Goal: Check status: Check status

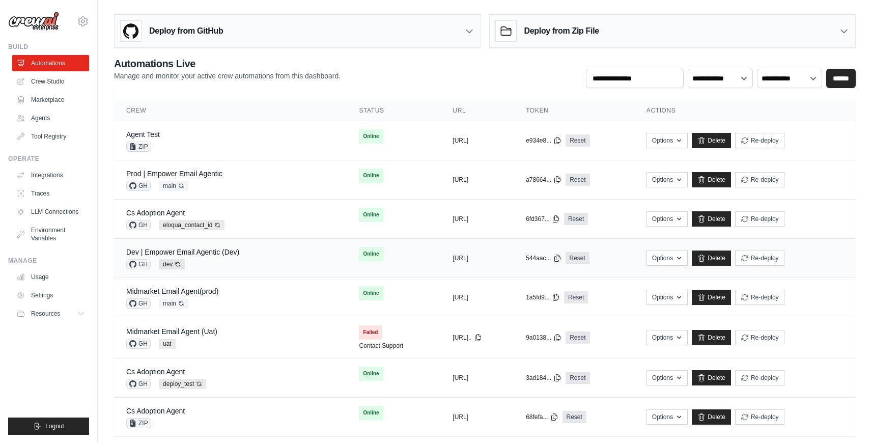
click at [258, 264] on div "Dev | Empower Email Agentic (Dev) GH dev Auto-deploy enabled" at bounding box center [230, 258] width 208 height 22
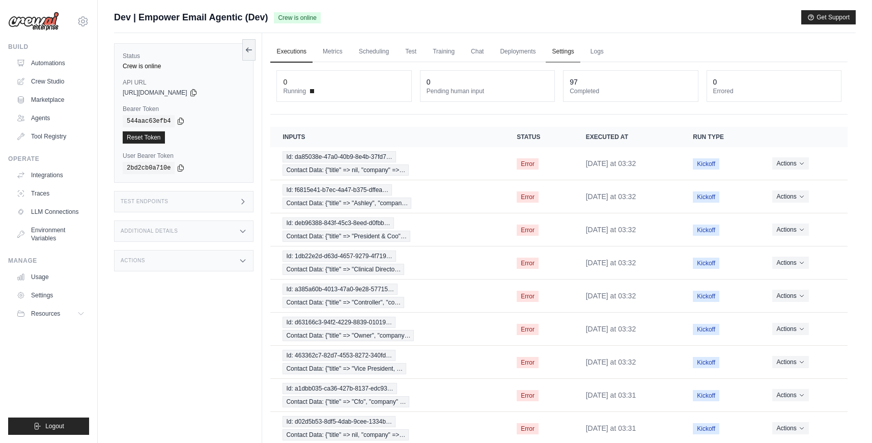
click at [554, 52] on link "Settings" at bounding box center [563, 51] width 34 height 21
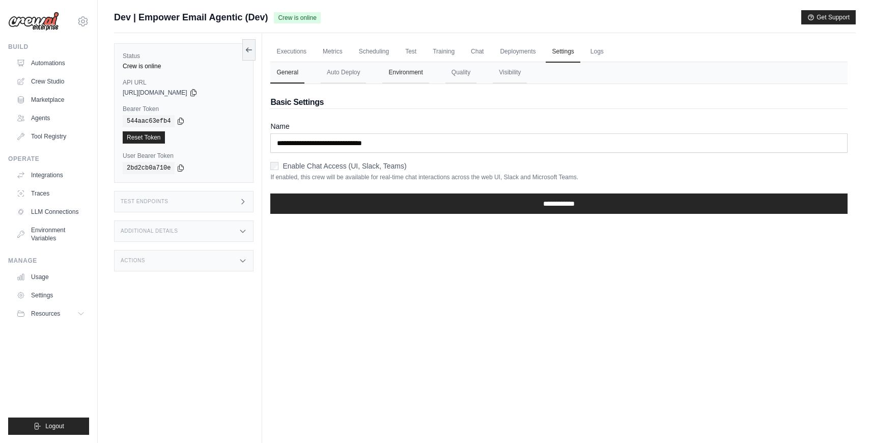
click at [415, 75] on button "Environment" at bounding box center [405, 72] width 46 height 21
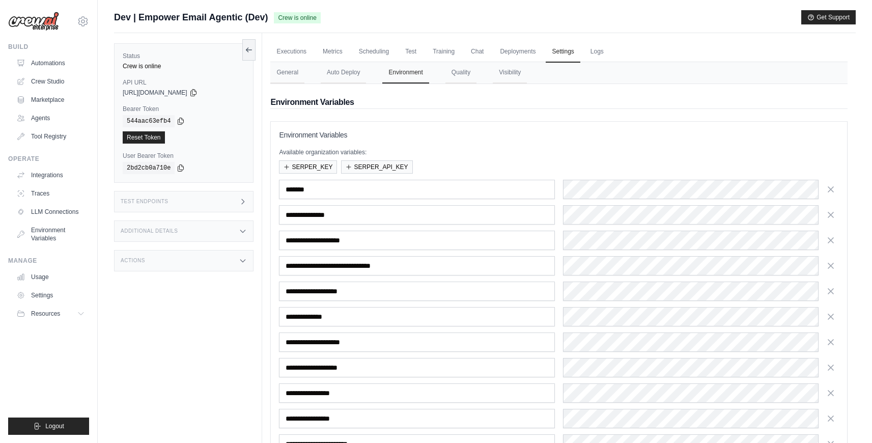
scroll to position [195, 0]
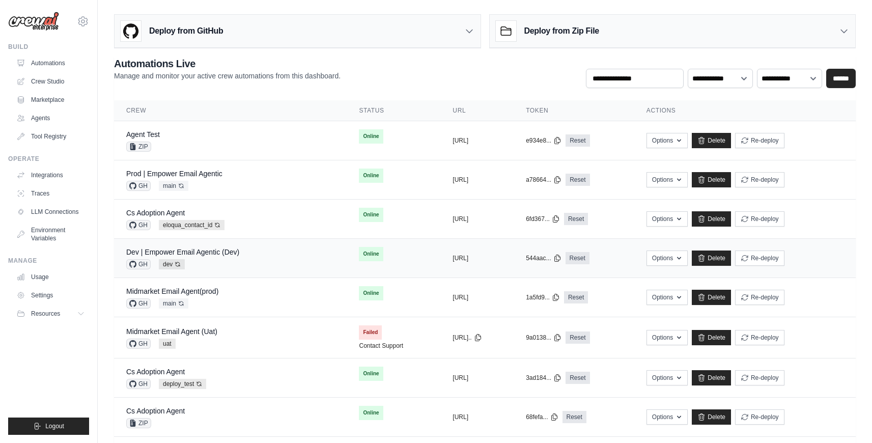
click at [262, 259] on div "Dev | Empower Email Agentic (Dev) GH dev Auto-deploy enabled" at bounding box center [230, 258] width 208 height 22
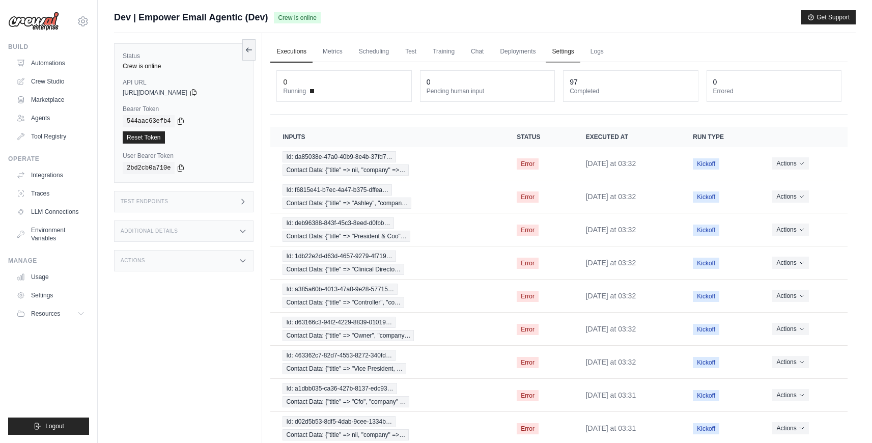
click at [567, 44] on link "Settings" at bounding box center [563, 51] width 34 height 21
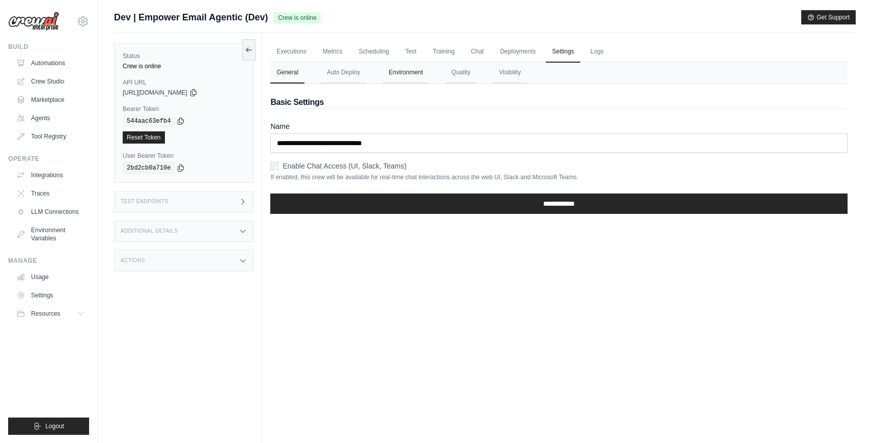
click at [406, 72] on button "Environment" at bounding box center [405, 72] width 46 height 21
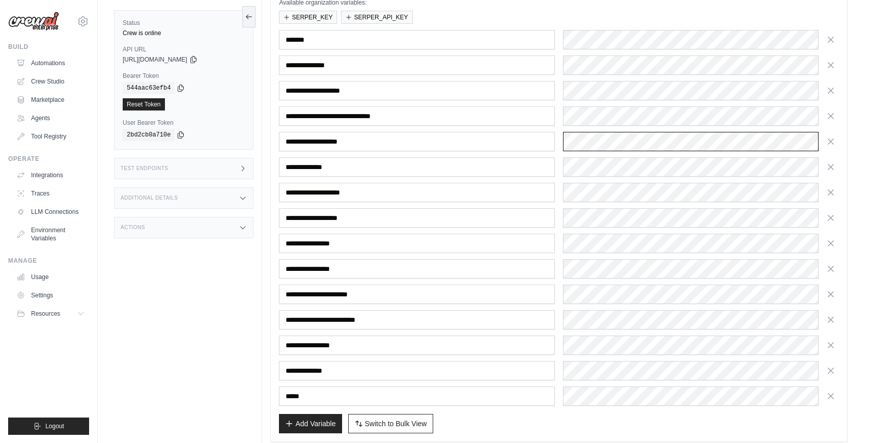
scroll to position [15, 0]
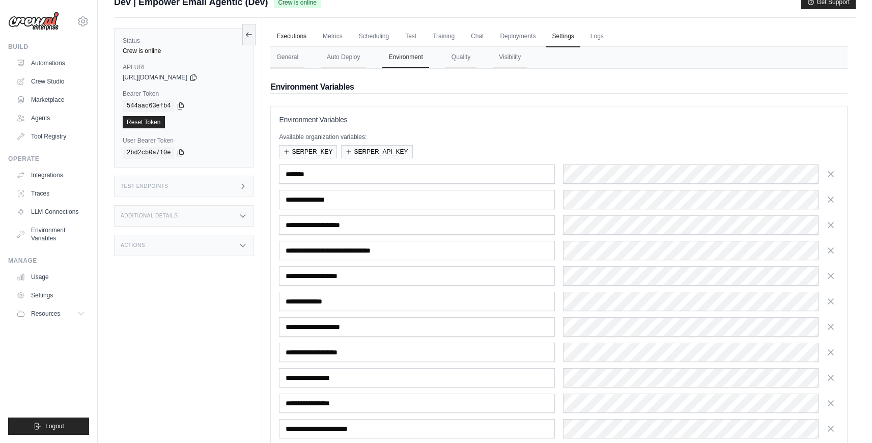
click at [280, 31] on link "Executions" at bounding box center [291, 36] width 42 height 21
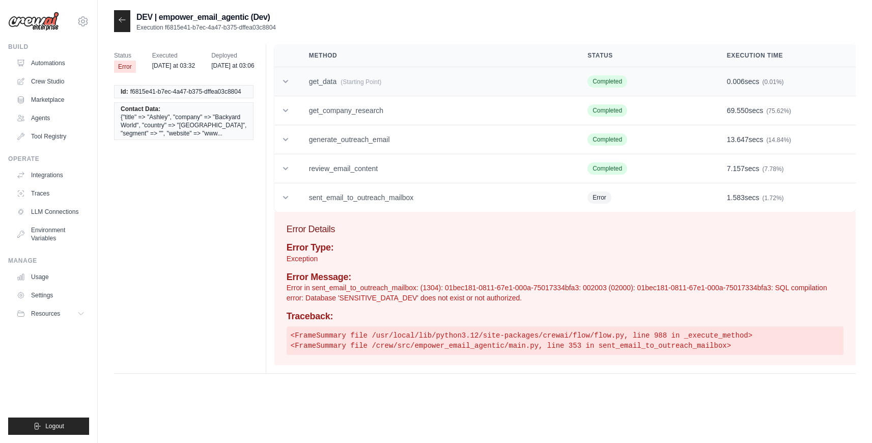
click at [351, 90] on td "get_data (Starting Point)" at bounding box center [436, 81] width 279 height 29
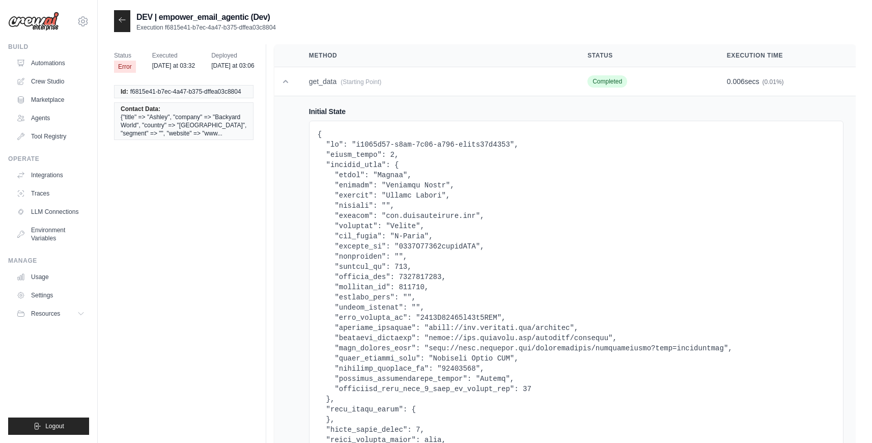
scroll to position [13, 0]
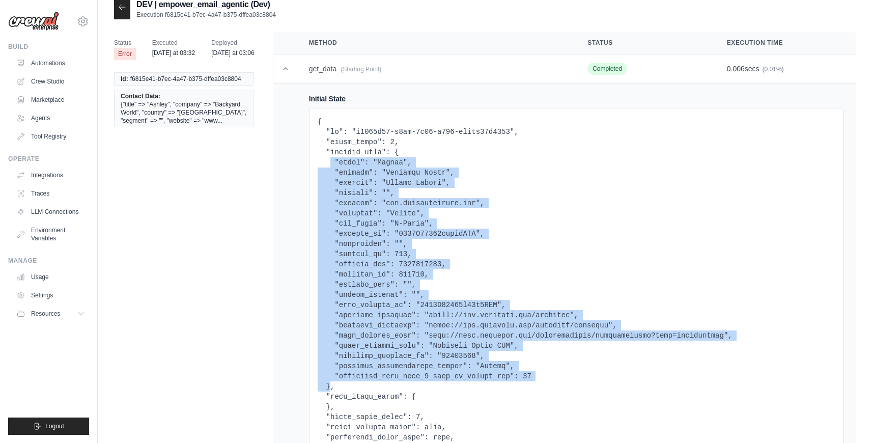
drag, startPoint x: 330, startPoint y: 163, endPoint x: 330, endPoint y: 383, distance: 220.5
click at [330, 383] on pre at bounding box center [576, 305] width 517 height 377
copy pre ""title": "Ashley", "company": "Backyard World", "country": "United States", "se…"
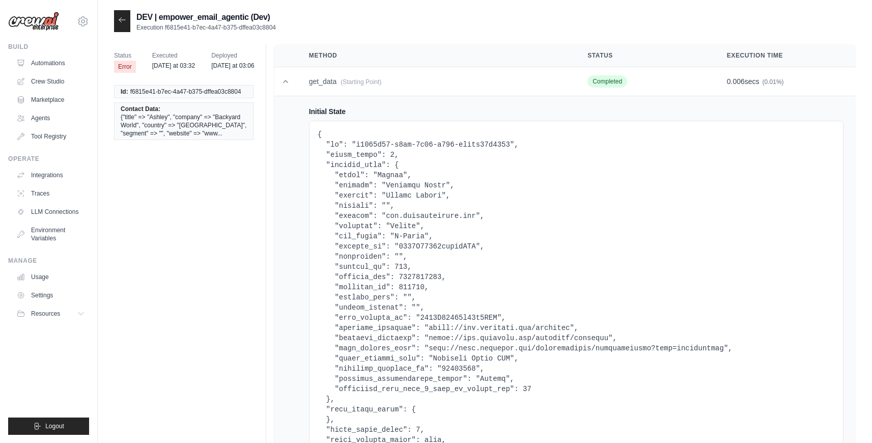
click at [128, 26] on div at bounding box center [122, 21] width 16 height 22
click at [127, 24] on div at bounding box center [122, 21] width 16 height 22
click at [123, 17] on icon at bounding box center [122, 20] width 8 height 8
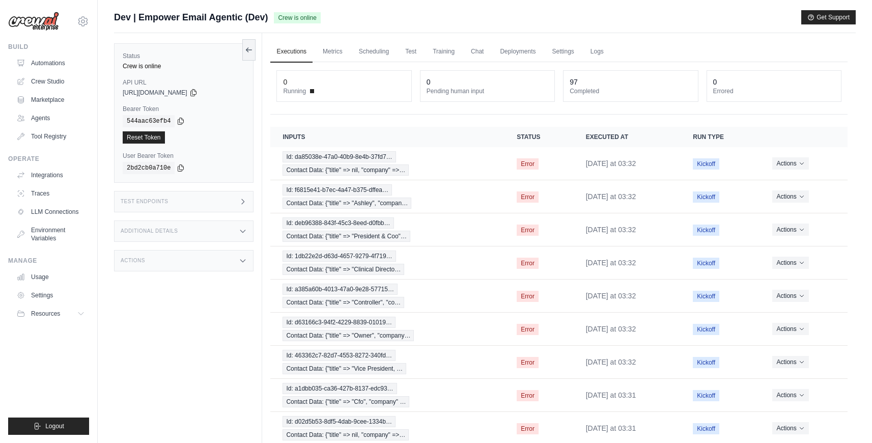
click at [242, 208] on div "Test Endpoints" at bounding box center [184, 201] width 140 height 21
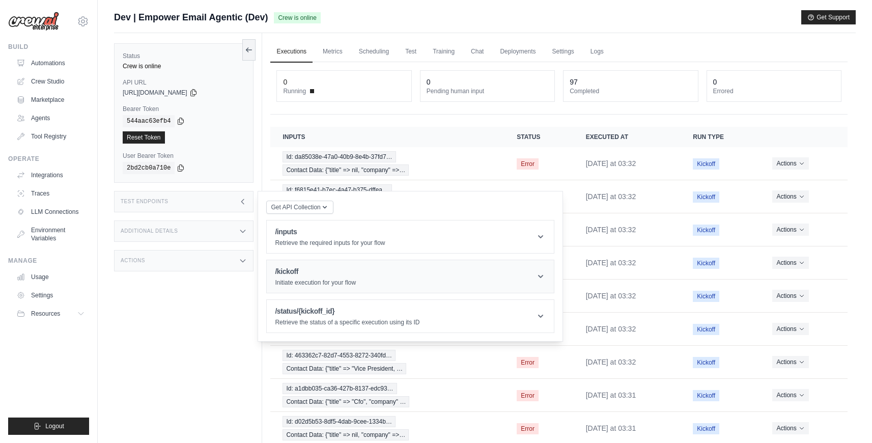
click at [332, 280] on p "Initiate execution for your flow" at bounding box center [315, 283] width 81 height 8
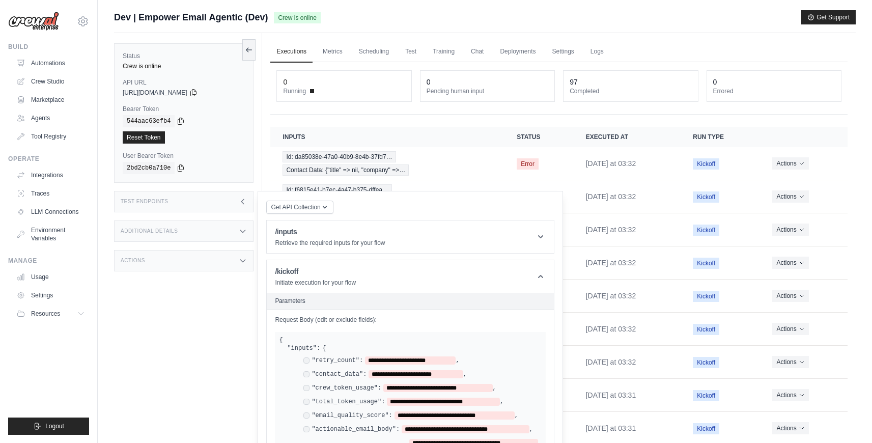
scroll to position [186, 0]
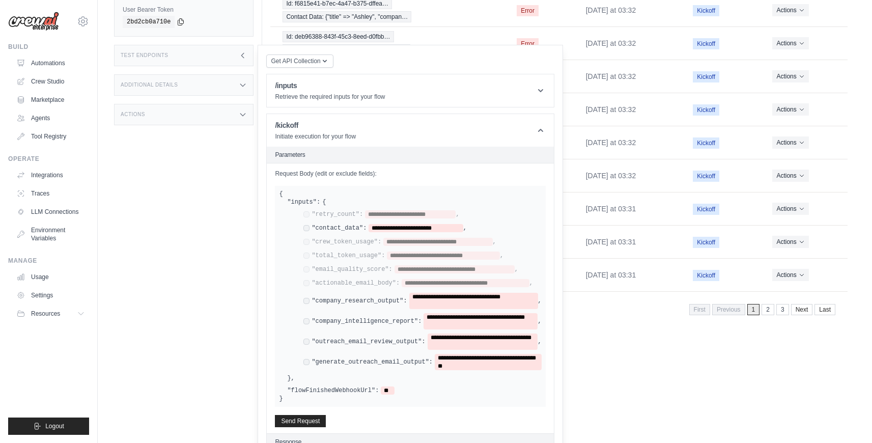
click at [309, 301] on div "**********" at bounding box center [422, 301] width 238 height 16
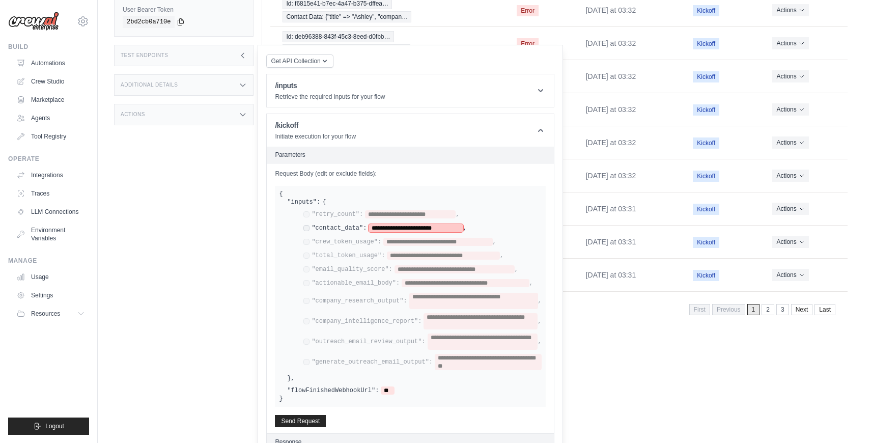
click at [415, 229] on span "**********" at bounding box center [416, 228] width 94 height 8
click at [425, 228] on span "**********" at bounding box center [416, 228] width 94 height 8
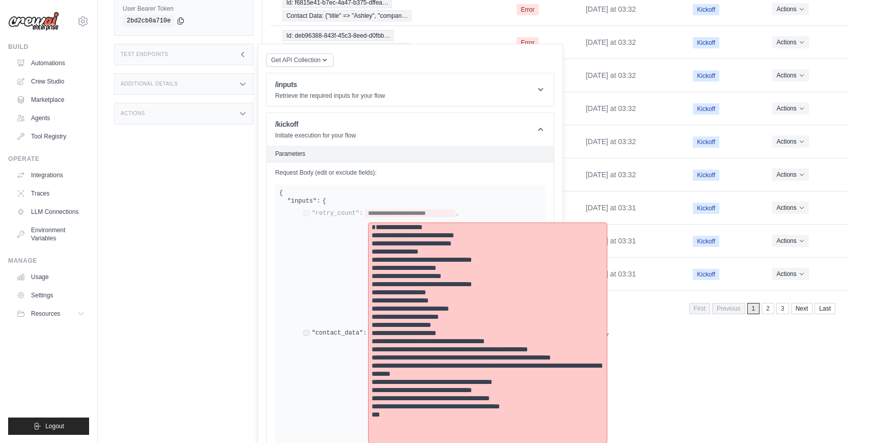
scroll to position [267, 0]
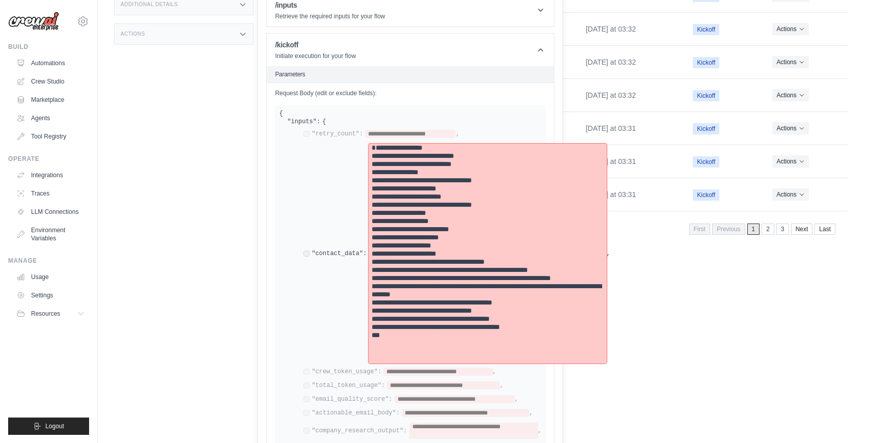
click at [374, 147] on pre "**********" at bounding box center [488, 254] width 232 height 220
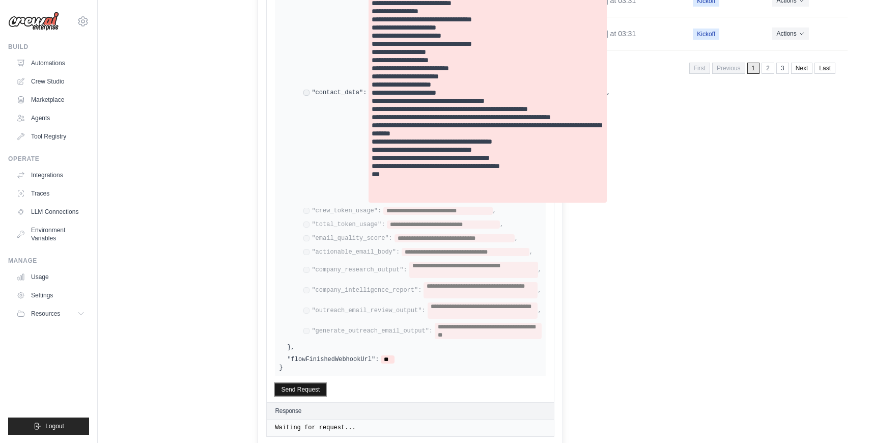
click at [319, 389] on button "Send Request" at bounding box center [300, 389] width 51 height 12
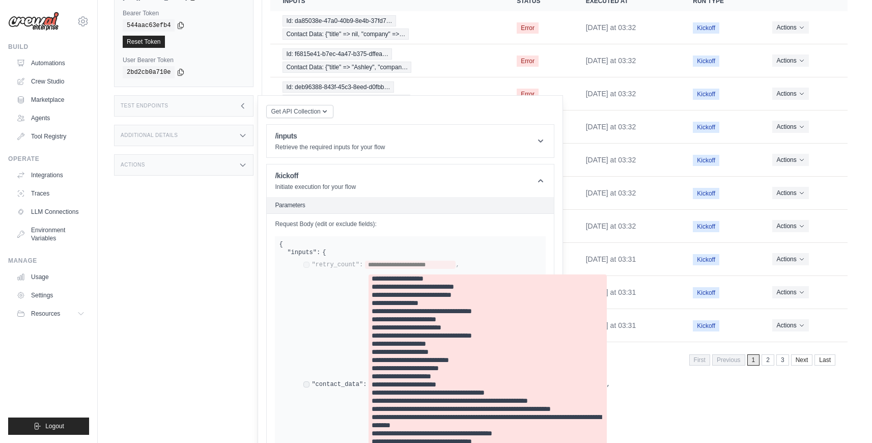
scroll to position [0, 0]
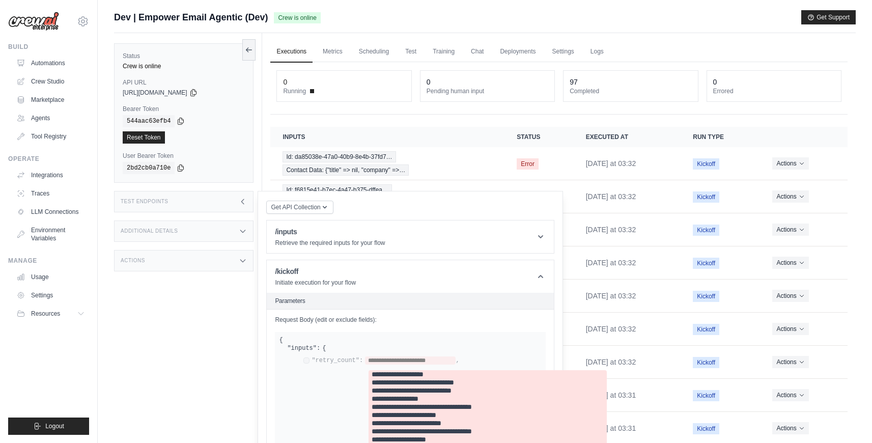
click at [281, 45] on link "Executions" at bounding box center [291, 51] width 42 height 21
click at [287, 57] on link "Executions" at bounding box center [291, 51] width 42 height 21
click at [292, 49] on link "Executions" at bounding box center [291, 51] width 42 height 21
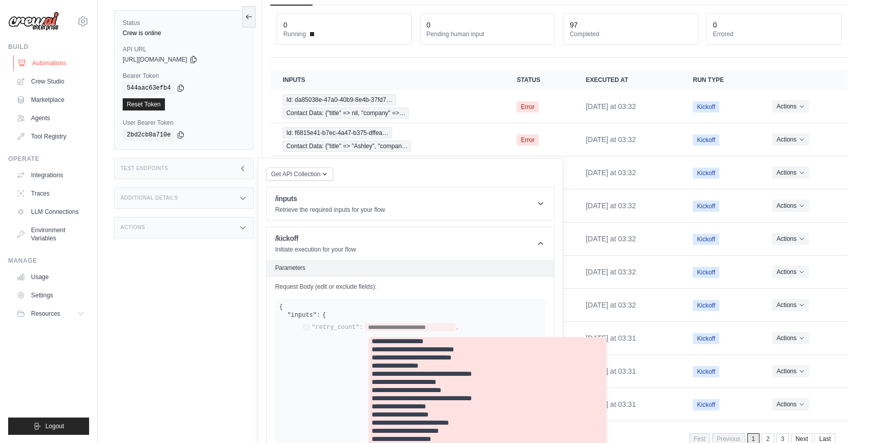
click at [59, 70] on link "Automations" at bounding box center [51, 63] width 77 height 16
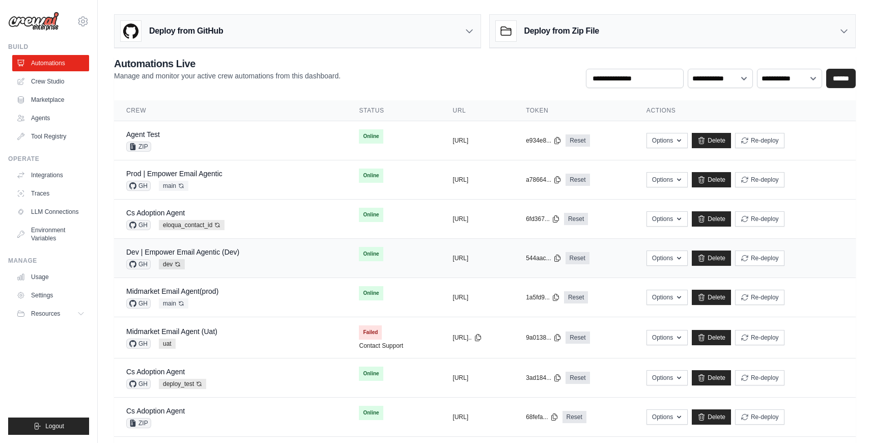
click at [244, 267] on div "Dev | Empower Email Agentic (Dev) GH dev Auto-deploy enabled" at bounding box center [230, 258] width 208 height 22
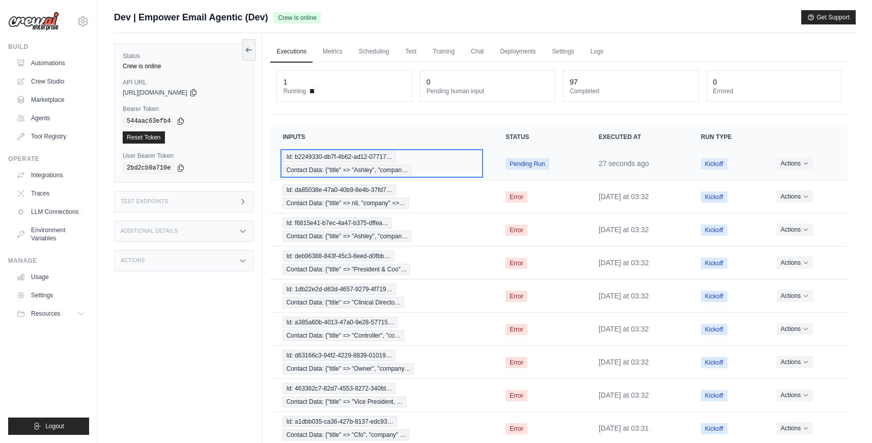
click at [433, 173] on div "Id: b2249330-db7f-4b62-ad12-07717… Contact Data: {"title" => "Ashley", "compan…" at bounding box center [382, 163] width 199 height 24
click at [413, 168] on div "Id: b2249330-db7f-4b62-ad12-07717… Contact Data: {"title" => "Ashley", "compan…" at bounding box center [384, 163] width 202 height 24
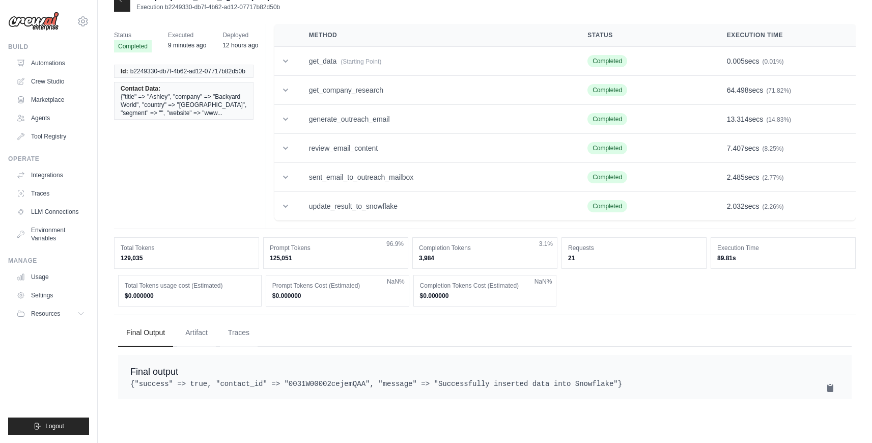
scroll to position [8, 0]
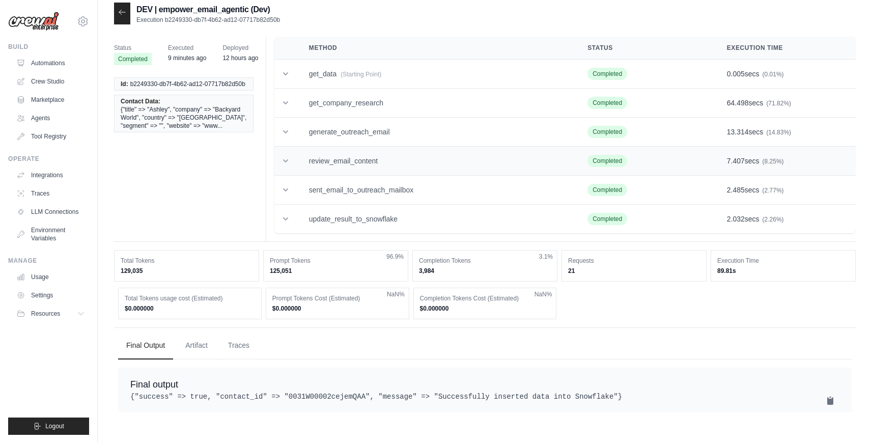
click at [353, 163] on td "review_email_content" at bounding box center [436, 161] width 279 height 29
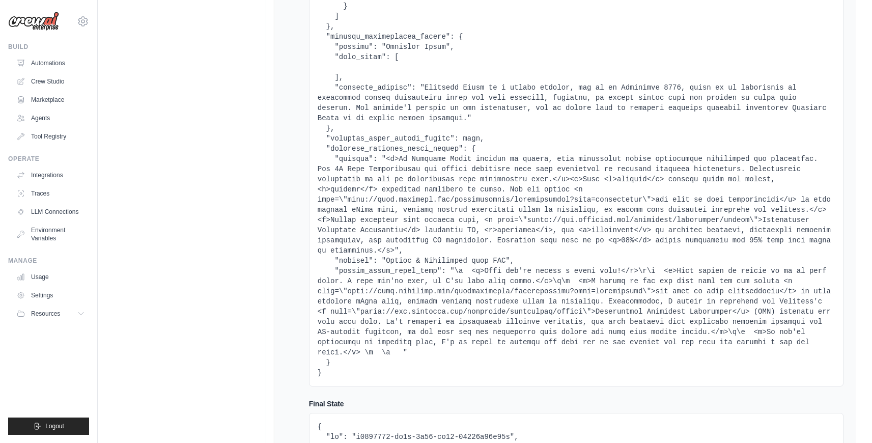
scroll to position [3093, 0]
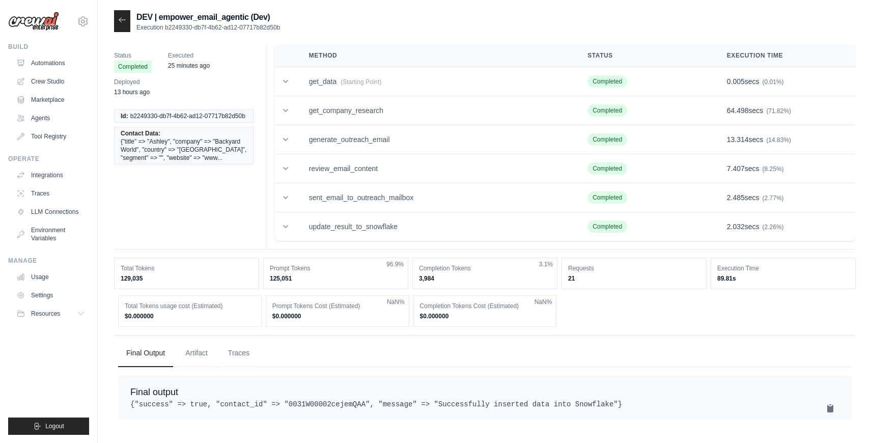
click at [121, 22] on icon at bounding box center [122, 19] width 6 height 5
click at [122, 21] on icon at bounding box center [122, 20] width 8 height 8
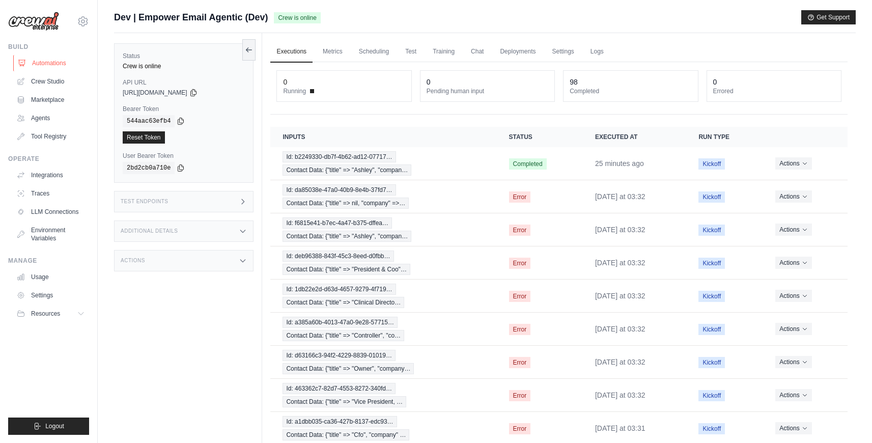
click at [55, 63] on link "Automations" at bounding box center [51, 63] width 77 height 16
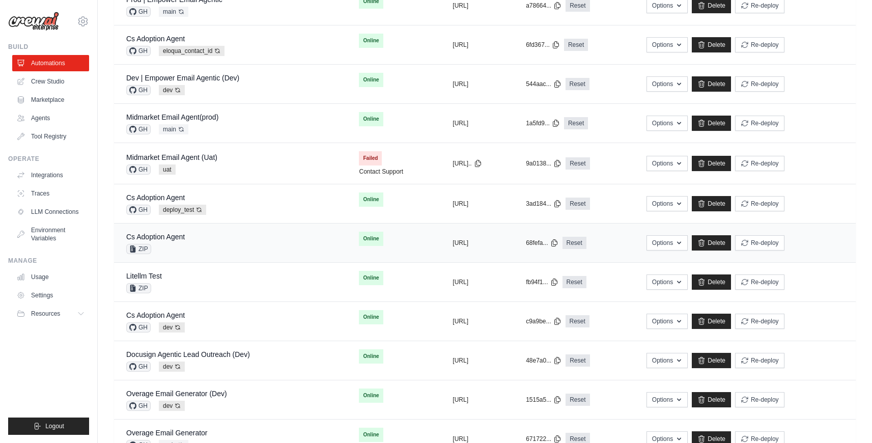
scroll to position [211, 0]
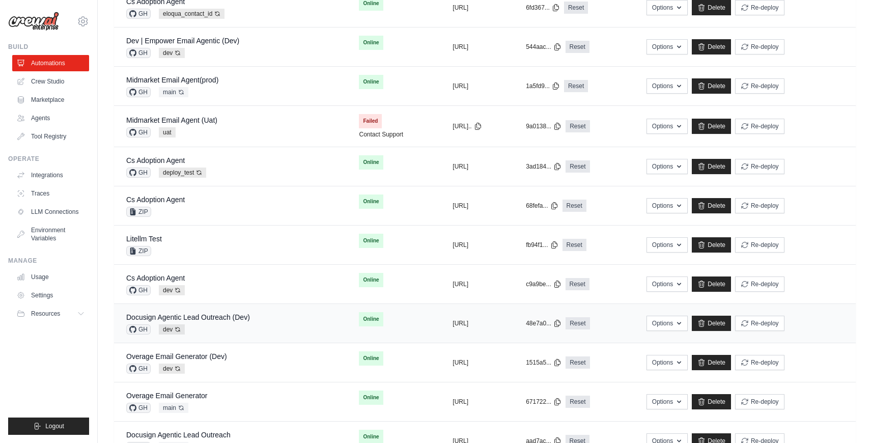
click at [255, 319] on div "Docusign Agentic Lead Outreach (Dev) GH dev Auto-deploy enabled" at bounding box center [230, 323] width 208 height 22
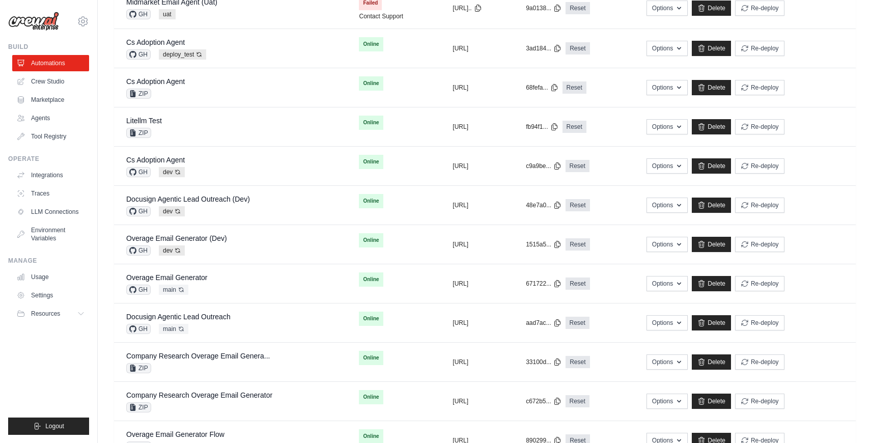
scroll to position [366, 0]
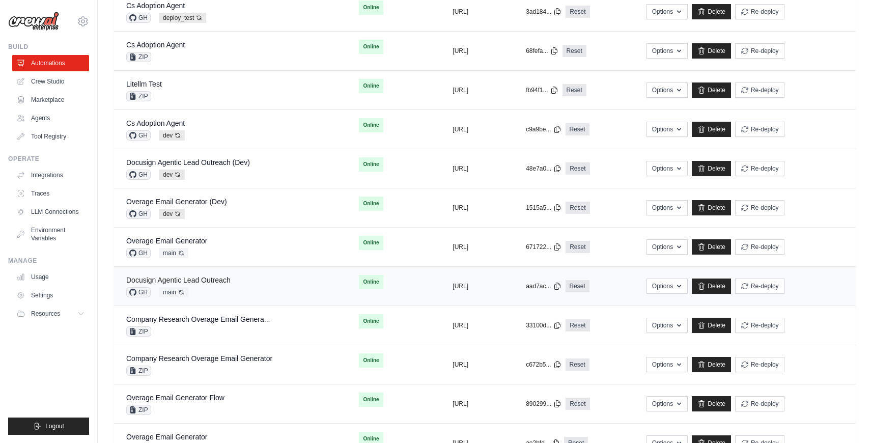
click at [187, 280] on link "Docusign Agentic Lead Outreach" at bounding box center [178, 280] width 104 height 8
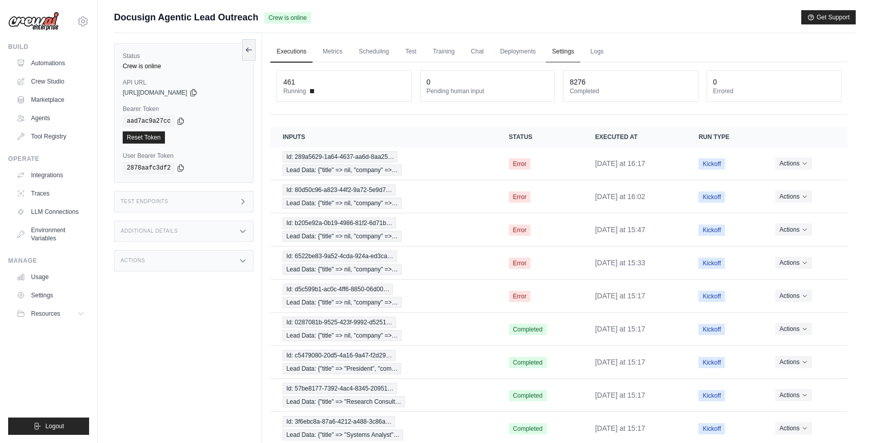
click at [571, 51] on link "Settings" at bounding box center [563, 51] width 34 height 21
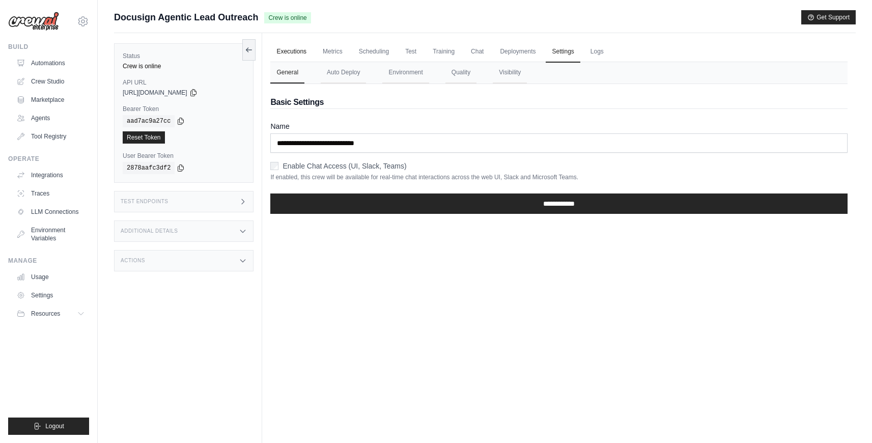
click at [286, 48] on link "Executions" at bounding box center [291, 51] width 42 height 21
